Goal: Task Accomplishment & Management: Use online tool/utility

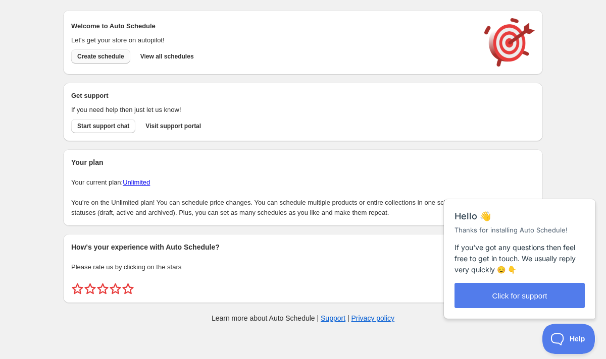
click at [109, 58] on span "Create schedule" at bounding box center [100, 56] width 47 height 8
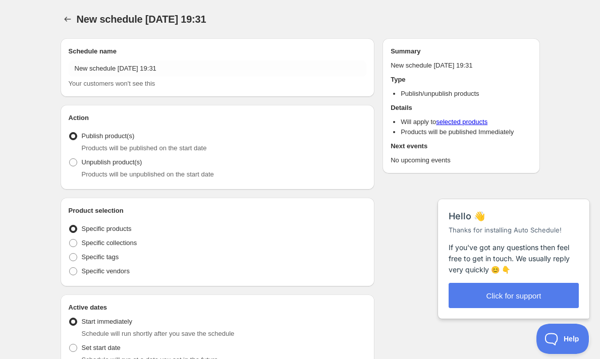
radio input "true"
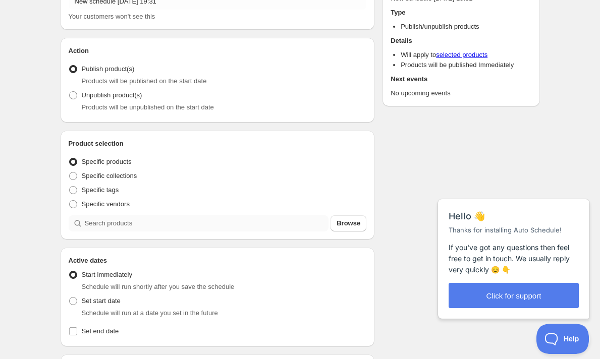
scroll to position [26, 0]
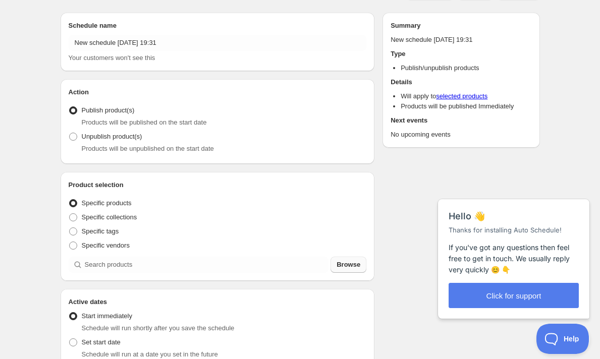
click at [348, 264] on span "Browse" at bounding box center [349, 265] width 24 height 10
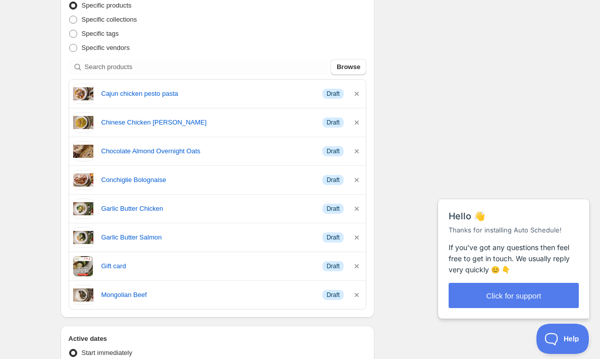
scroll to position [226, 0]
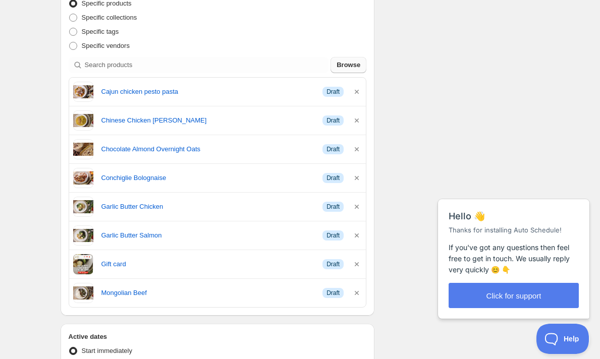
click at [355, 65] on span "Browse" at bounding box center [349, 65] width 24 height 10
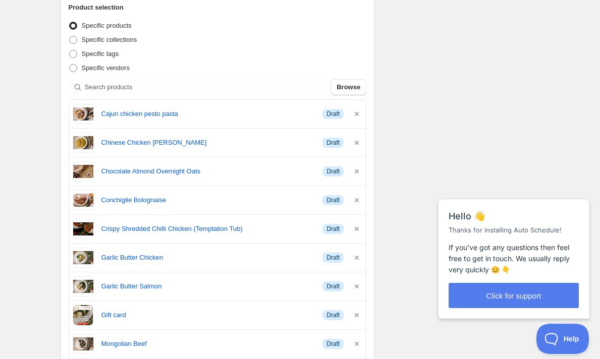
scroll to position [196, 0]
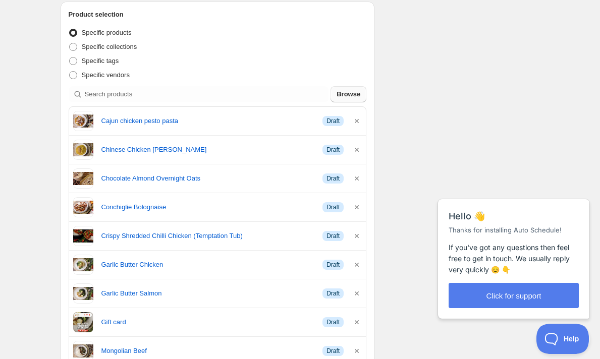
click at [342, 91] on span "Browse" at bounding box center [349, 94] width 24 height 10
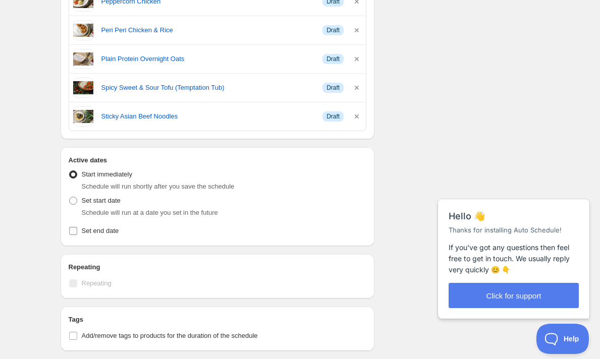
click at [71, 231] on input "Set end date" at bounding box center [73, 231] width 8 height 8
checkbox input "true"
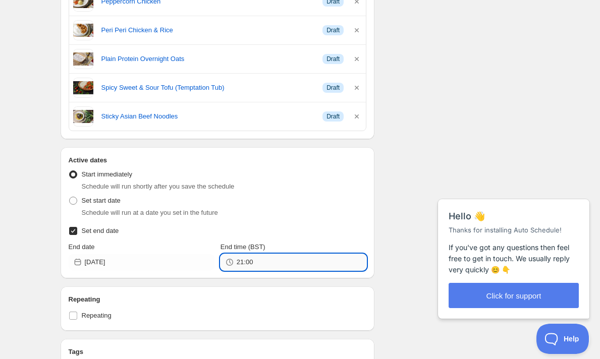
click at [262, 271] on input "21:00" at bounding box center [302, 262] width 130 height 16
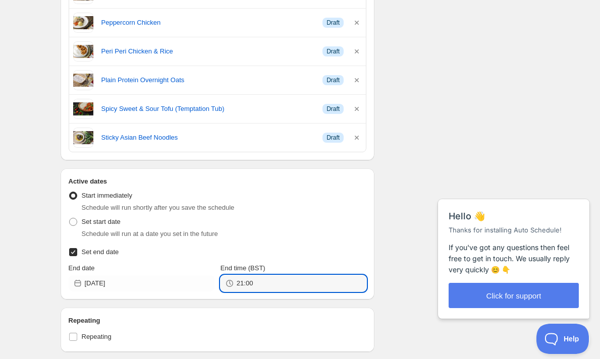
scroll to position [599, 0]
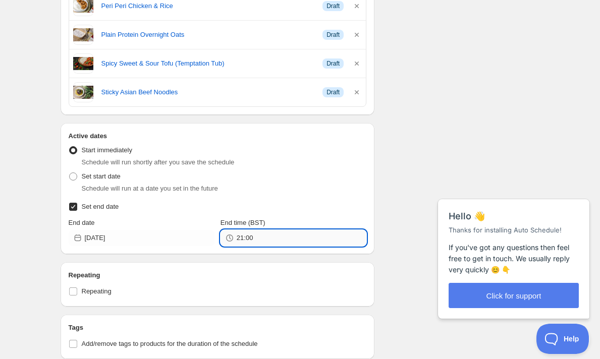
click at [256, 243] on input "21:00" at bounding box center [302, 238] width 130 height 16
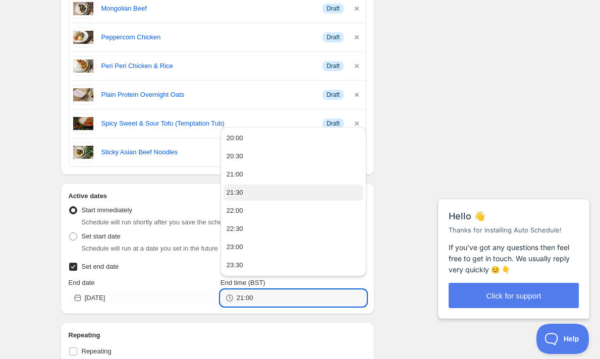
scroll to position [542, 0]
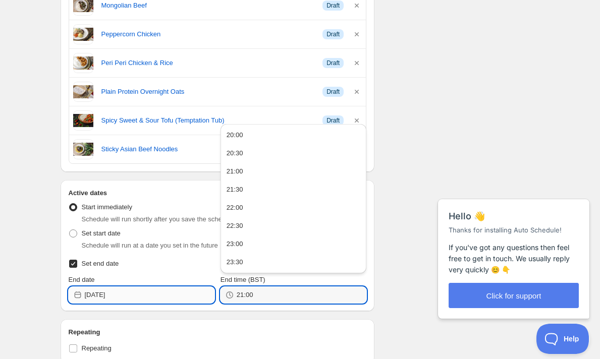
click at [125, 296] on input "[DATE]" at bounding box center [150, 295] width 130 height 16
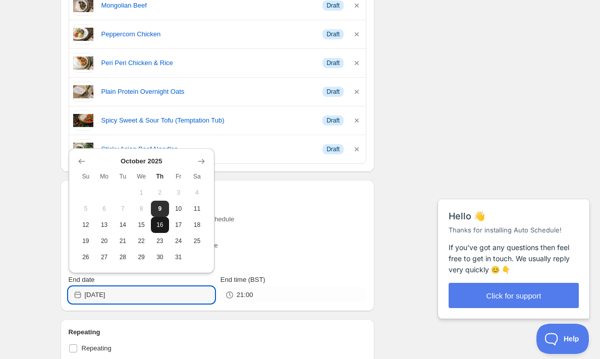
click at [160, 223] on span "16" at bounding box center [160, 225] width 11 height 8
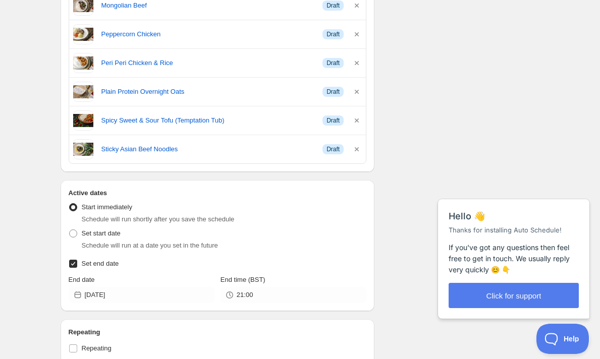
type input "[DATE]"
click at [225, 300] on icon at bounding box center [230, 295] width 10 height 10
click at [252, 299] on input "21:00" at bounding box center [302, 295] width 130 height 16
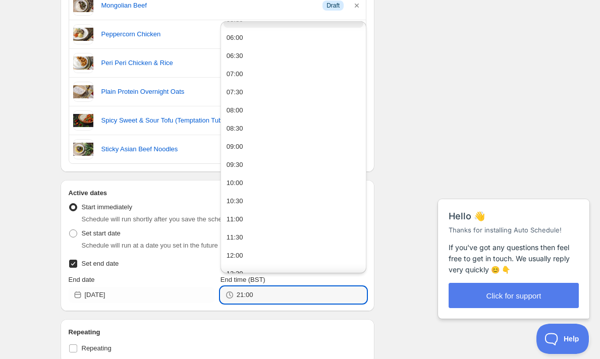
scroll to position [227, 0]
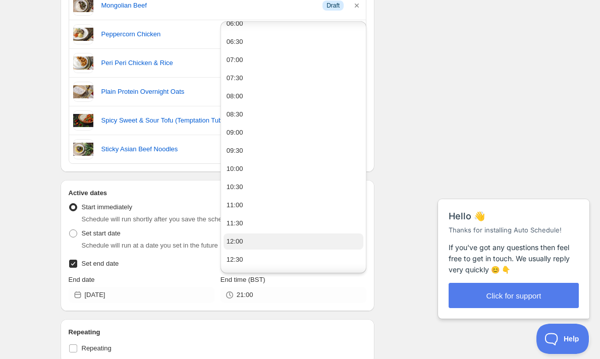
click at [245, 242] on button "12:00" at bounding box center [294, 242] width 140 height 16
type input "12:00"
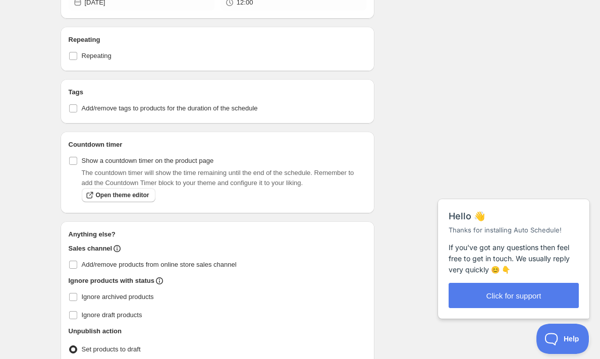
scroll to position [839, 0]
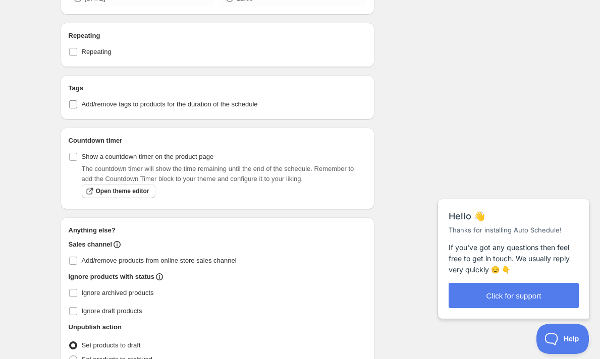
click at [76, 102] on input "Add/remove tags to products for the duration of the schedule" at bounding box center [73, 104] width 8 height 8
checkbox input "true"
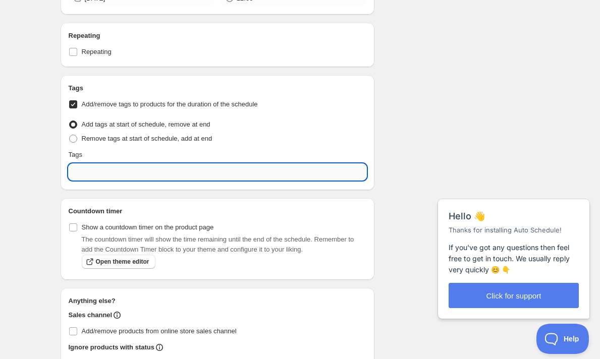
click at [83, 172] on input "text" at bounding box center [218, 172] width 298 height 16
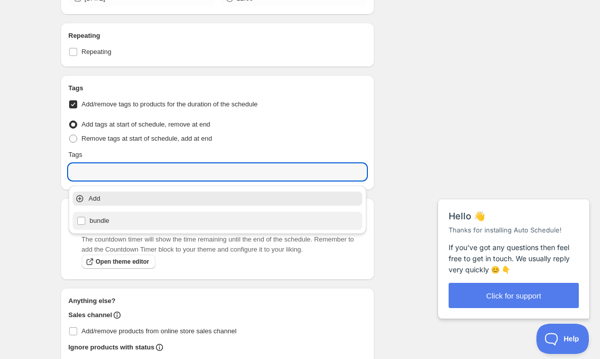
click at [86, 221] on div "bundle" at bounding box center [218, 221] width 282 height 14
type input "bundle"
checkbox input "true"
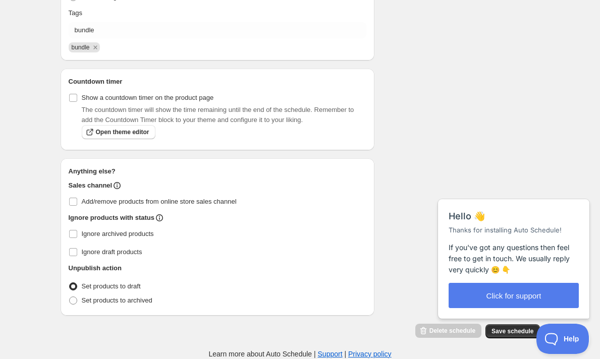
scroll to position [983, 0]
click at [512, 327] on button "Save schedule" at bounding box center [513, 332] width 54 height 14
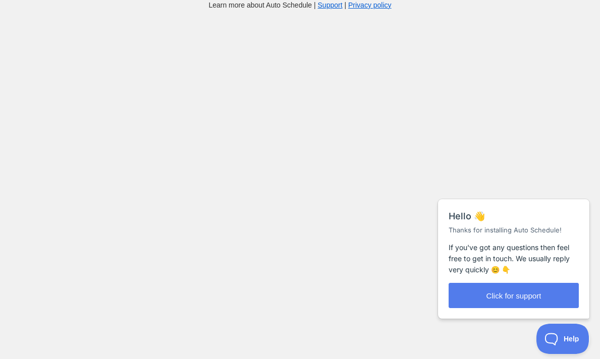
scroll to position [10, 0]
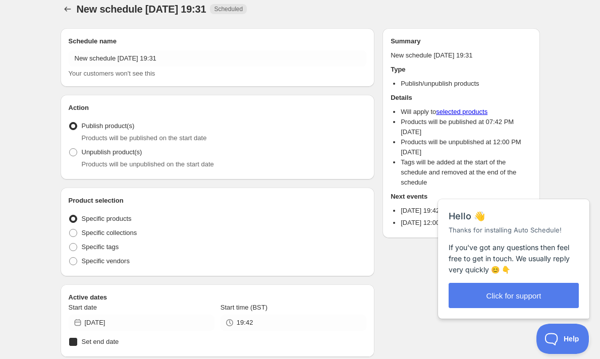
radio input "true"
checkbox input "true"
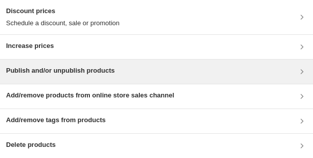
click at [89, 70] on h3 "Publish and/or unpublish products" at bounding box center [60, 71] width 109 height 10
